Goal: Transaction & Acquisition: Book appointment/travel/reservation

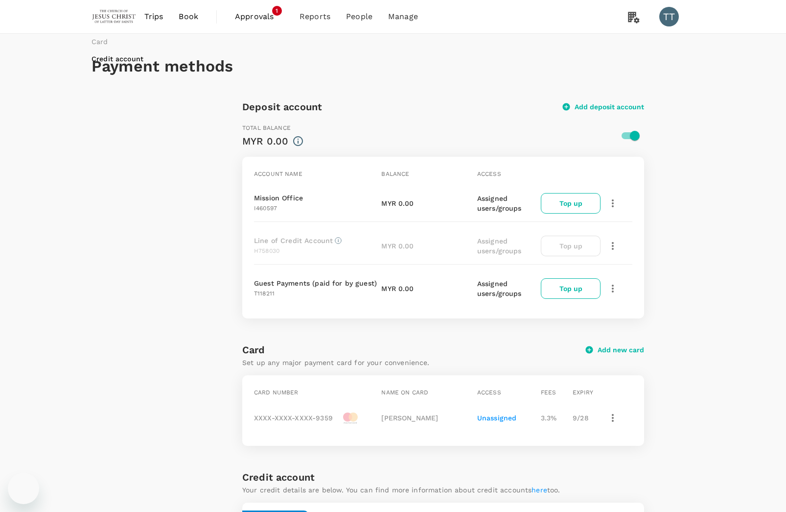
scroll to position [179, 0]
